Goal: Task Accomplishment & Management: Complete application form

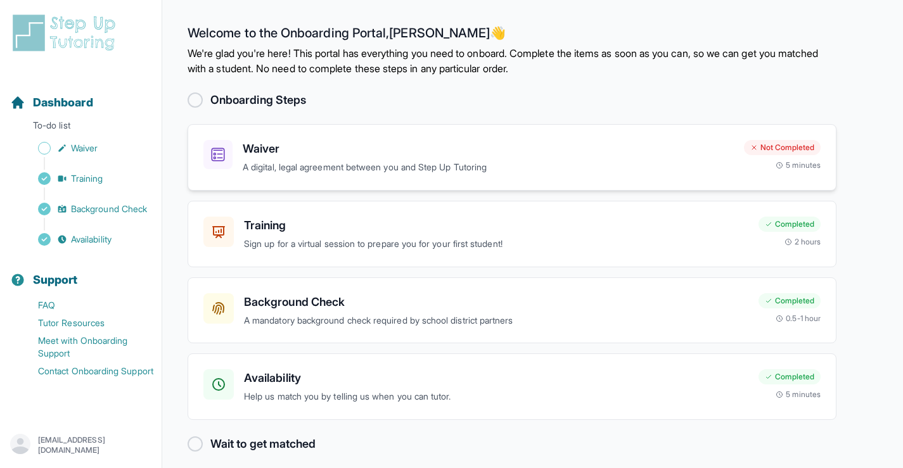
click at [281, 163] on p "A digital, legal agreement between you and Step Up Tutoring" at bounding box center [488, 167] width 491 height 15
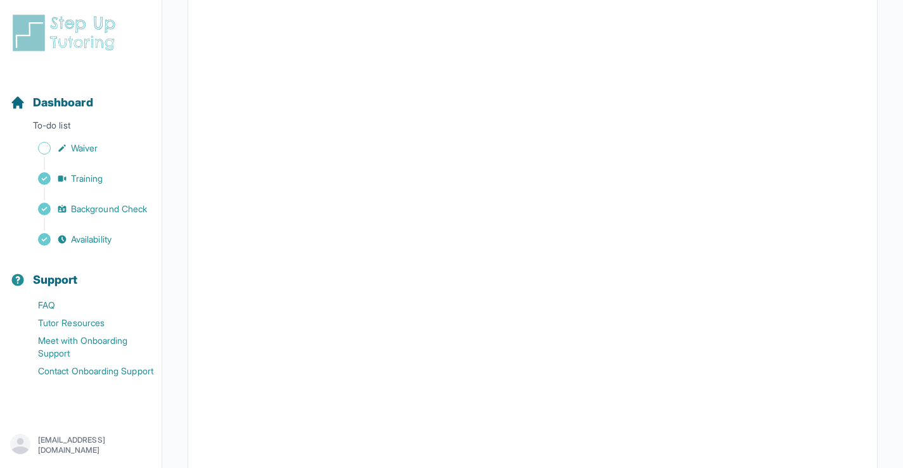
scroll to position [2218, 0]
click at [125, 207] on span "Background Check" at bounding box center [109, 209] width 76 height 13
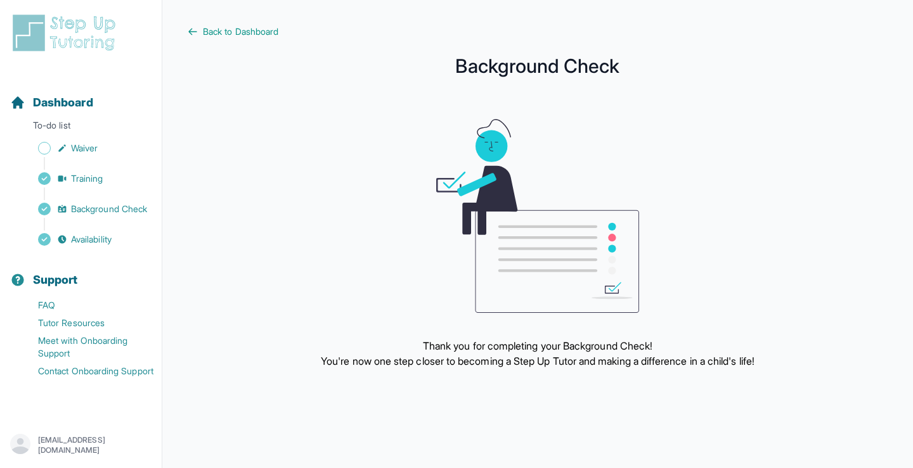
click at [549, 257] on img at bounding box center [537, 216] width 203 height 194
click at [127, 210] on span "Background Check" at bounding box center [109, 209] width 76 height 13
click at [101, 237] on span "Availability" at bounding box center [91, 239] width 41 height 13
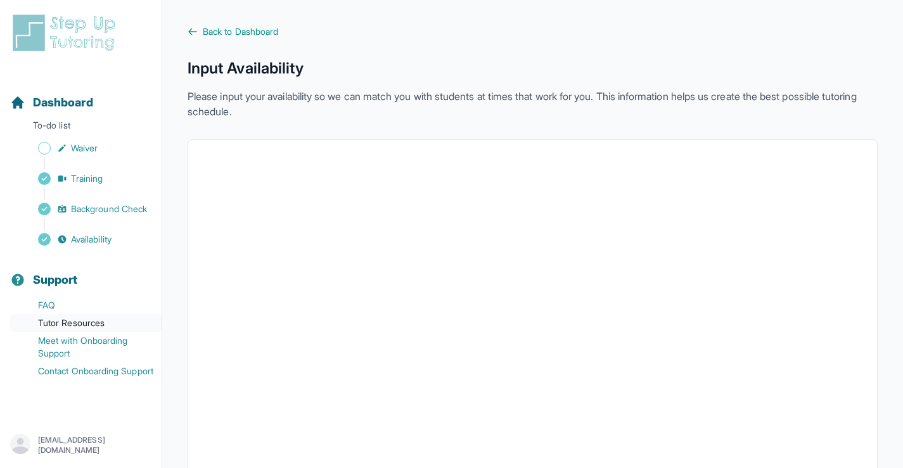
click at [87, 319] on link "Tutor Resources" at bounding box center [85, 323] width 151 height 18
